Goal: Transaction & Acquisition: Book appointment/travel/reservation

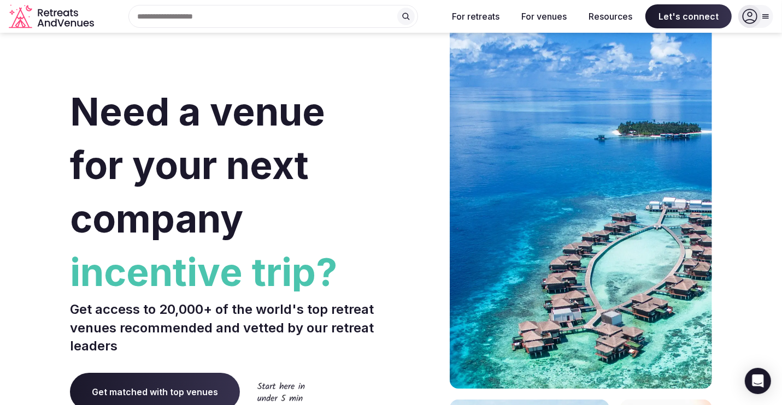
click at [752, 24] on div at bounding box center [749, 16] width 23 height 23
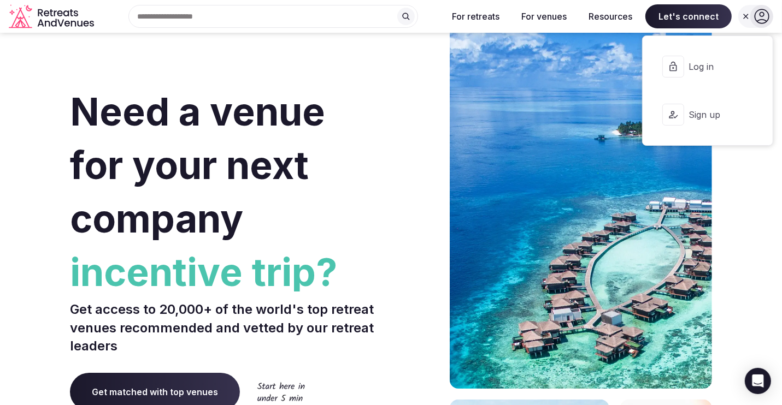
click at [698, 75] on button "Log in" at bounding box center [707, 67] width 113 height 44
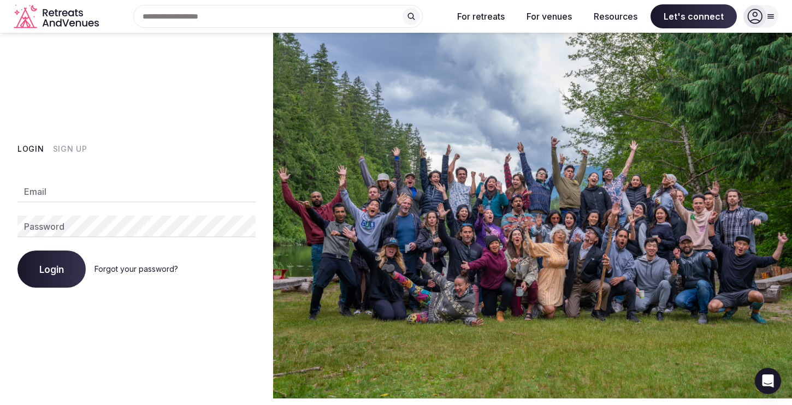
click at [105, 188] on input "Email" at bounding box center [136, 192] width 238 height 22
click at [243, 399] on com-1password-button at bounding box center [396, 399] width 792 height 0
type input "**********"
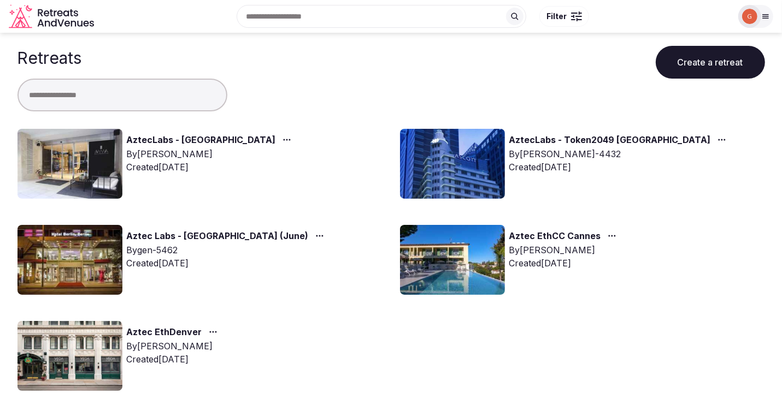
click at [179, 140] on link "AztecLabs - [GEOGRAPHIC_DATA]" at bounding box center [201, 140] width 149 height 14
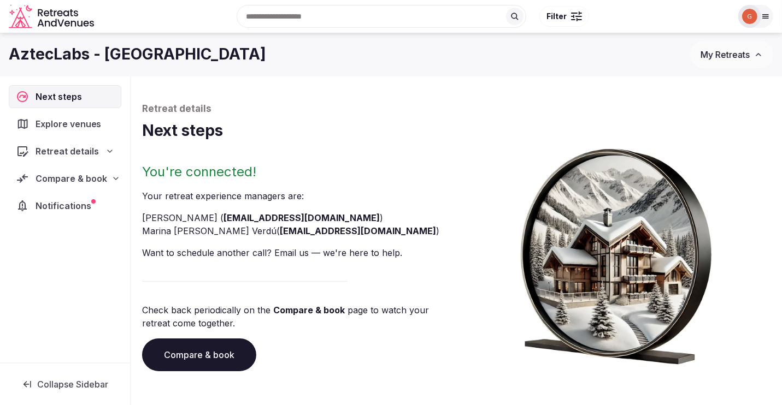
click at [78, 127] on span "Explore venues" at bounding box center [71, 123] width 70 height 13
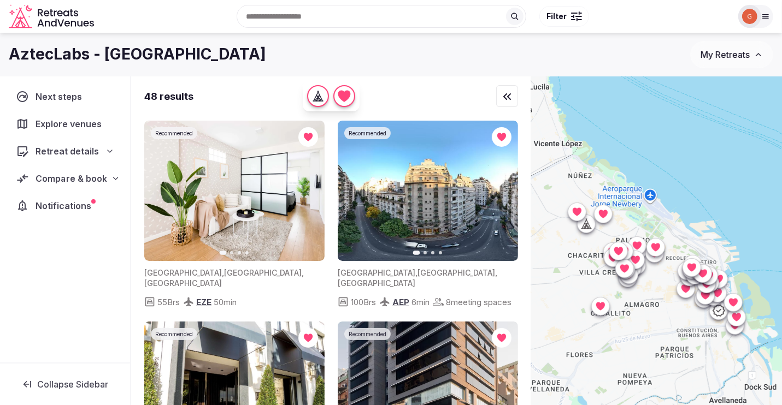
click at [44, 172] on span "Compare & book" at bounding box center [72, 178] width 72 height 13
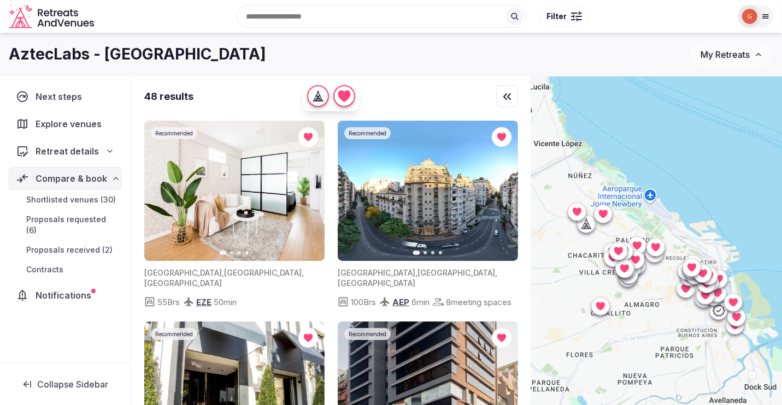
click at [51, 196] on span "Shortlisted venues (30)" at bounding box center [71, 199] width 90 height 11
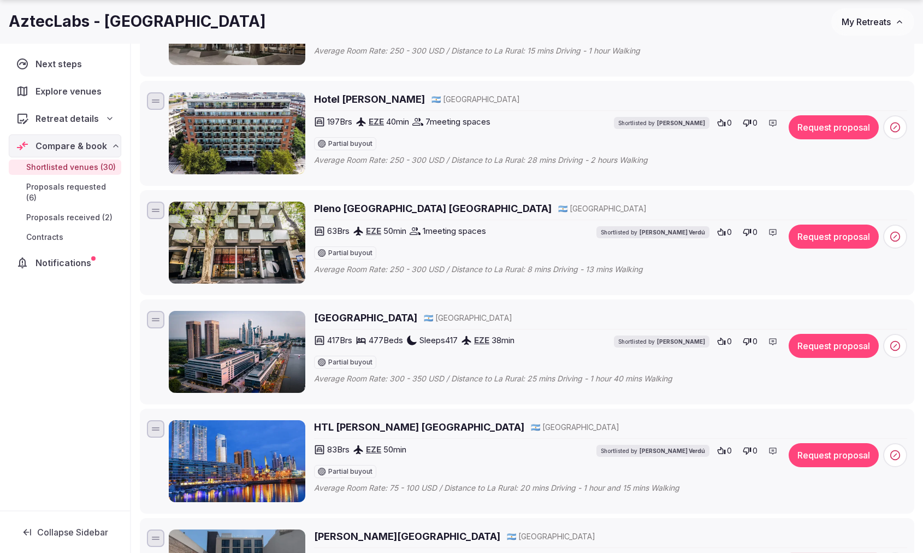
scroll to position [1446, 0]
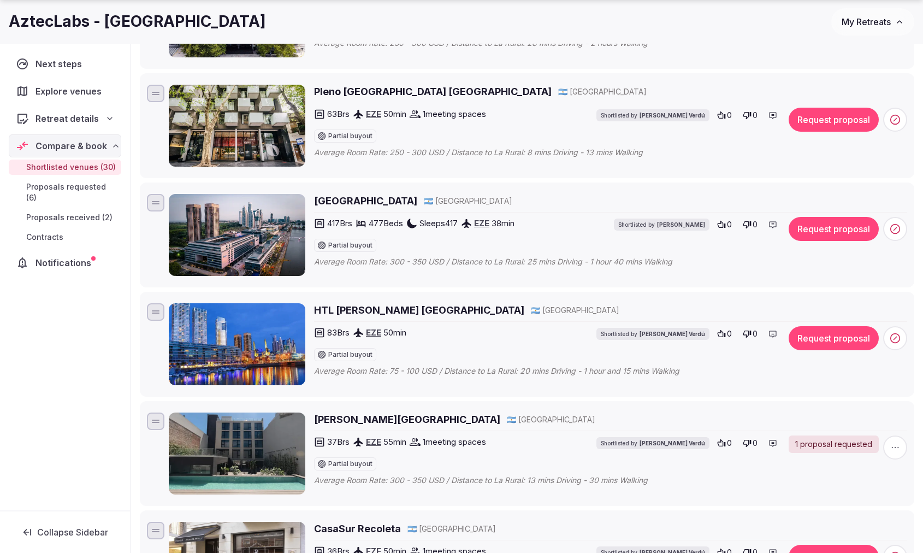
drag, startPoint x: 409, startPoint y: 194, endPoint x: 280, endPoint y: 197, distance: 129.0
click at [280, 197] on div "Hilton [GEOGRAPHIC_DATA] 🇦🇷 [GEOGRAPHIC_DATA] 417 Brs 477 Beds Sleeps 417 EZE 3…" at bounding box center [538, 235] width 739 height 82
